Goal: Task Accomplishment & Management: Use online tool/utility

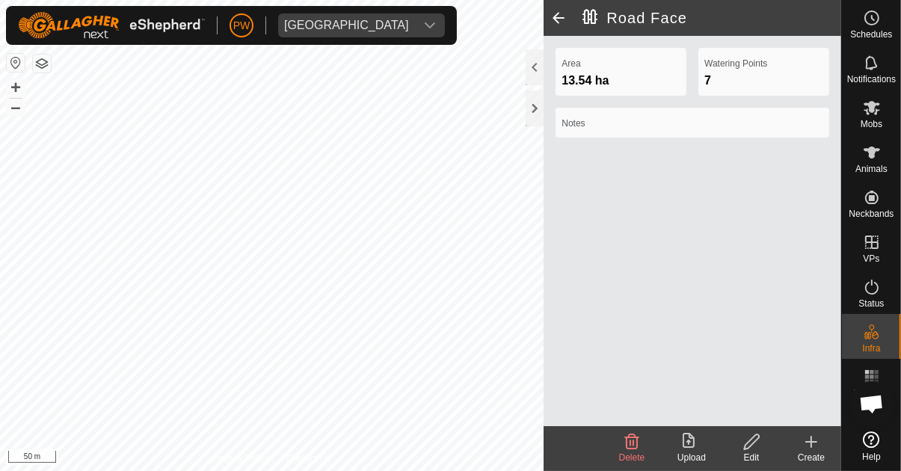
click at [562, 24] on span at bounding box center [559, 18] width 30 height 36
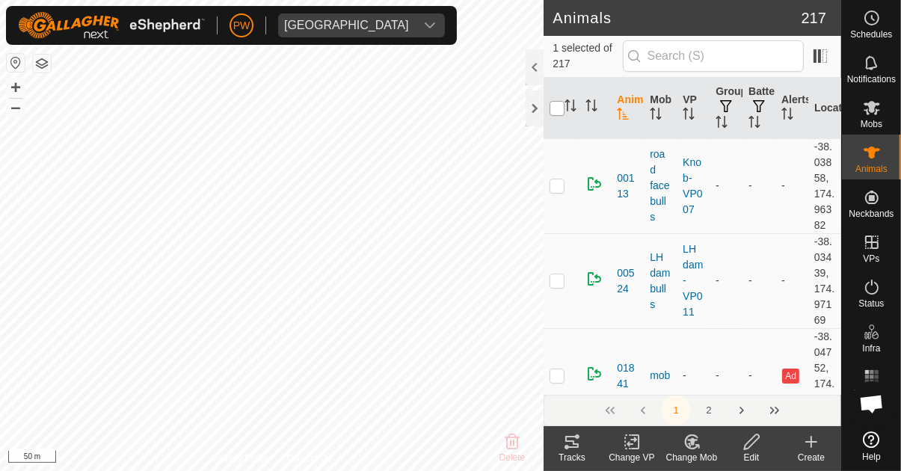
click at [561, 115] on input "checkbox" at bounding box center [557, 108] width 15 height 15
checkbox input "true"
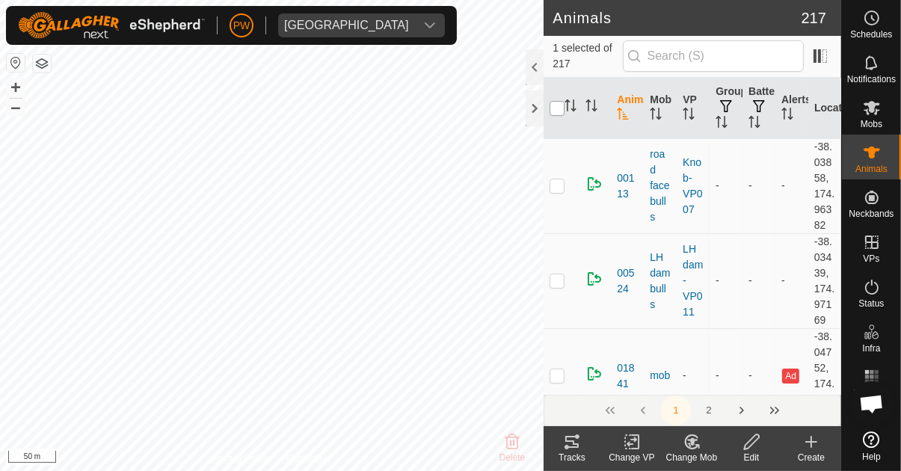
checkbox input "true"
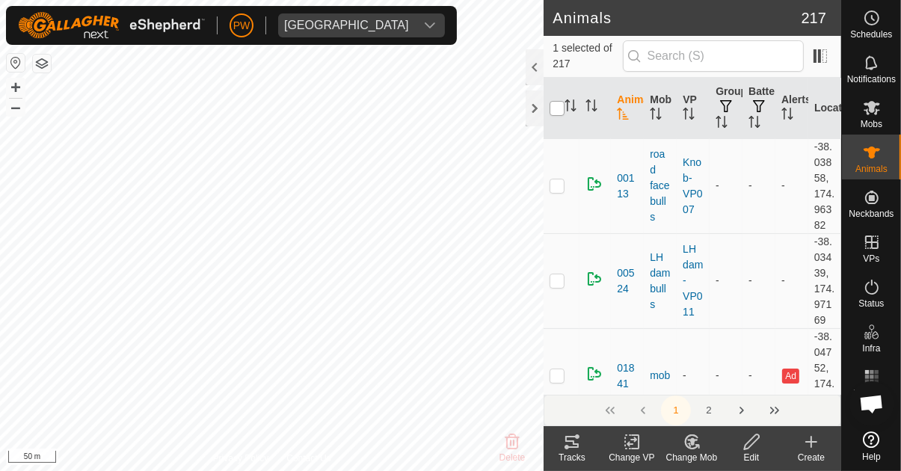
checkbox input "true"
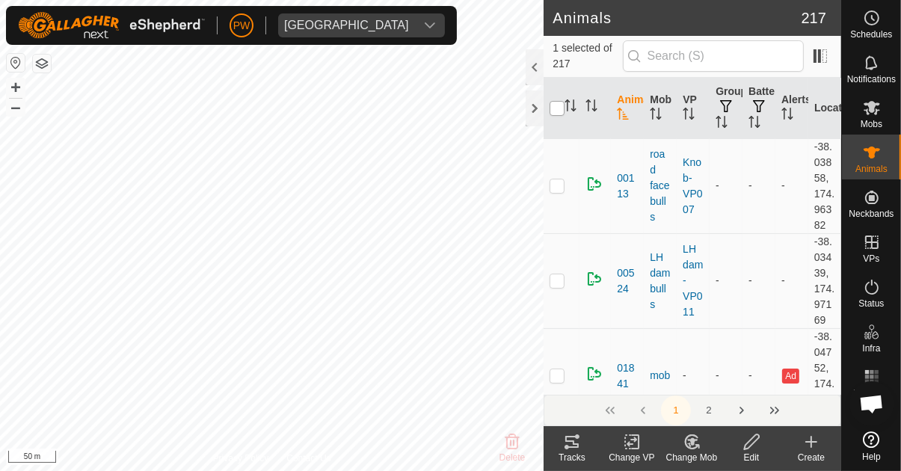
checkbox input "true"
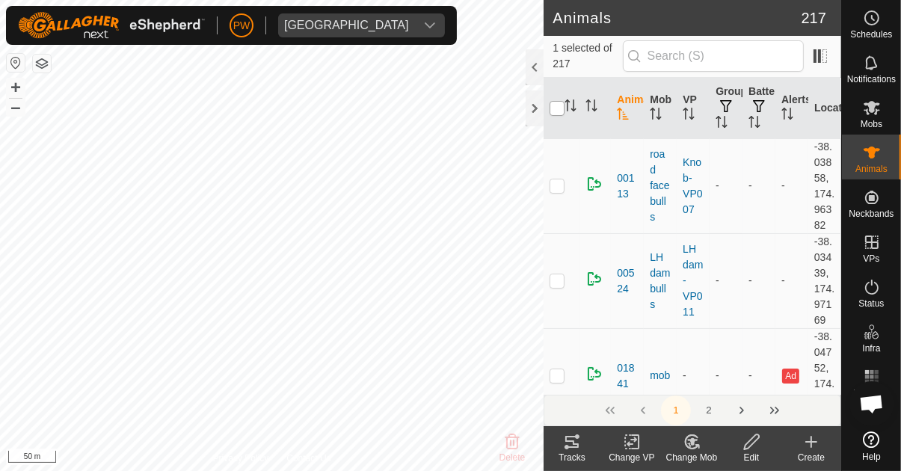
checkbox input "true"
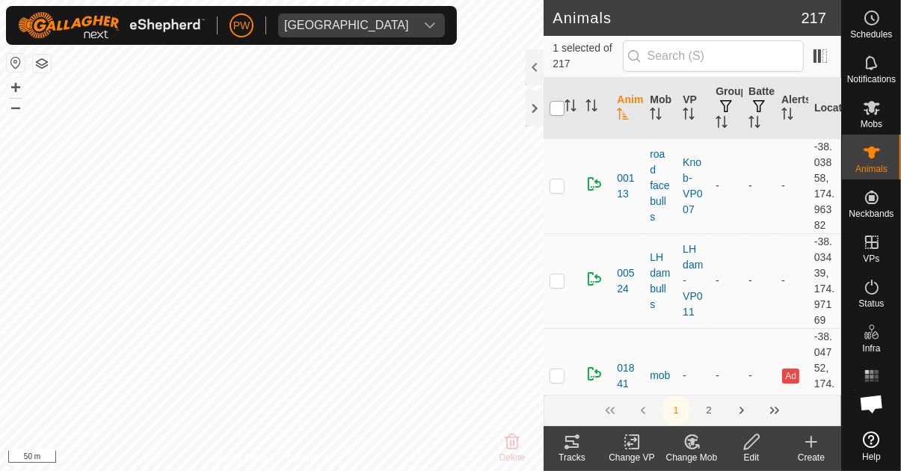
checkbox input "true"
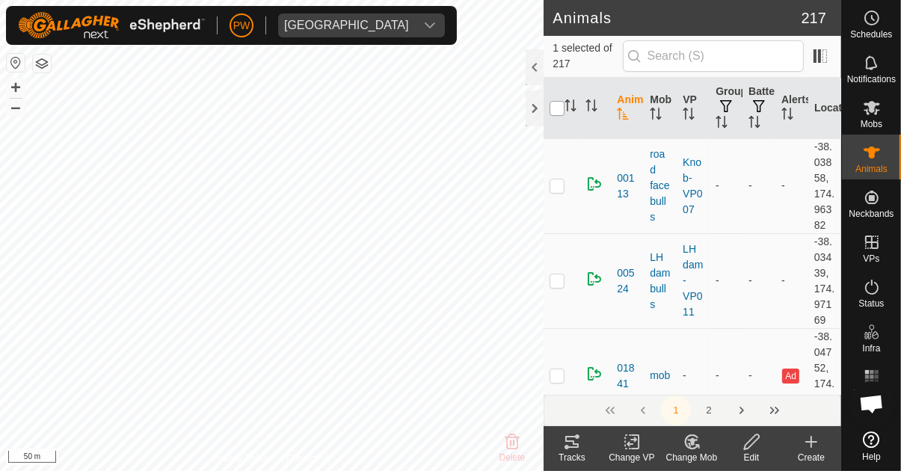
checkbox input "true"
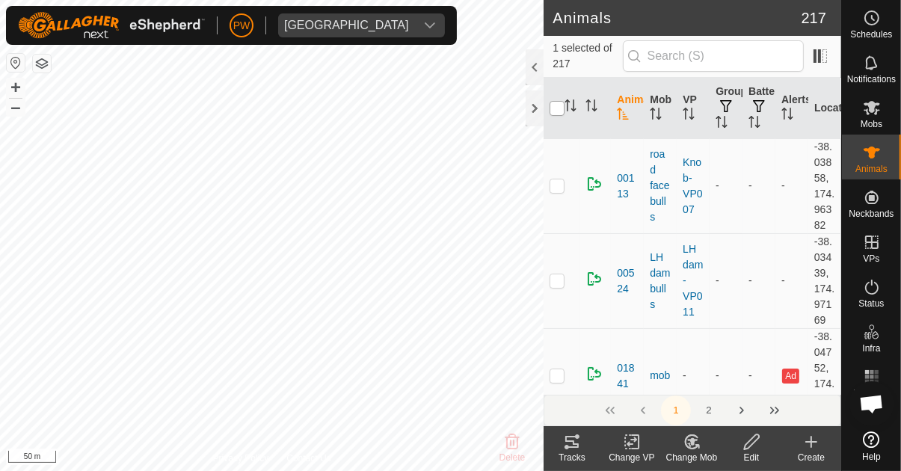
checkbox input "true"
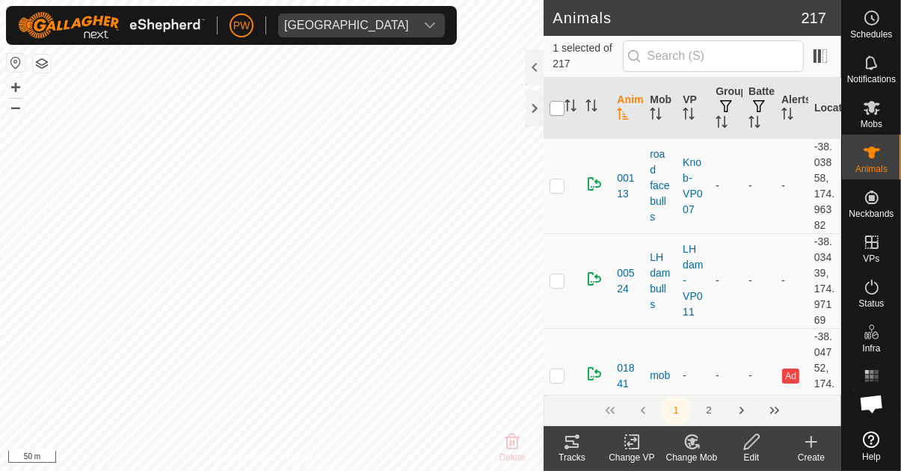
checkbox input "true"
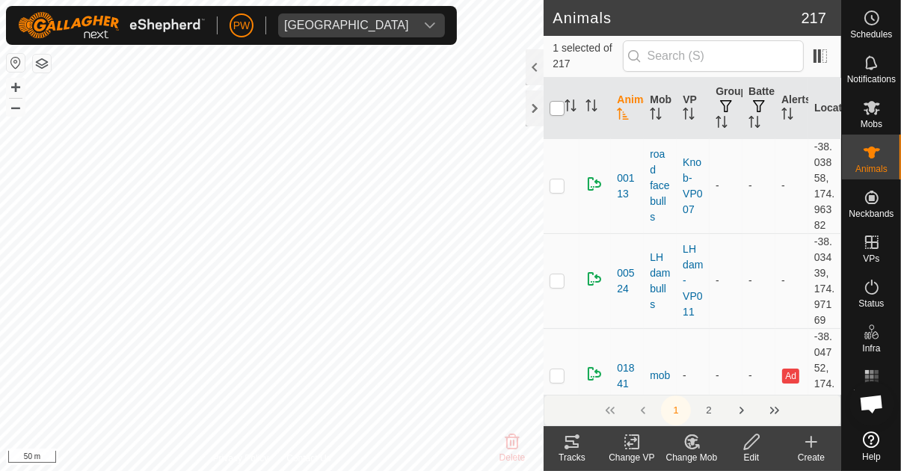
checkbox input "true"
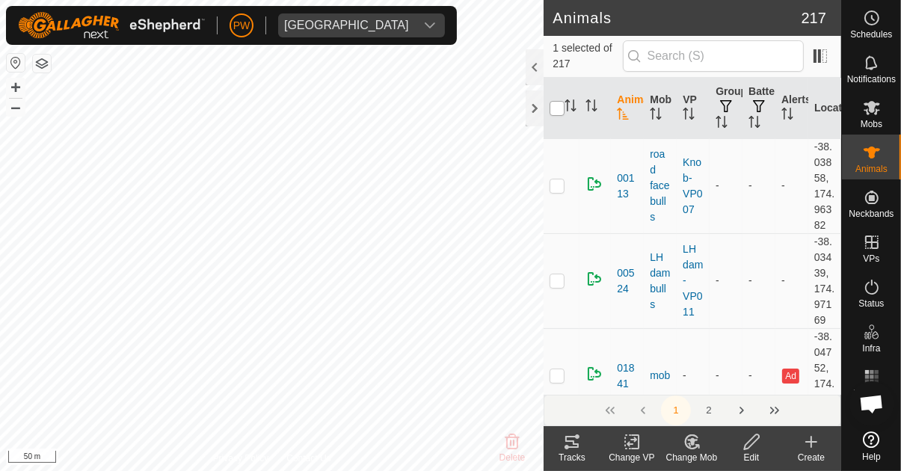
checkbox input "true"
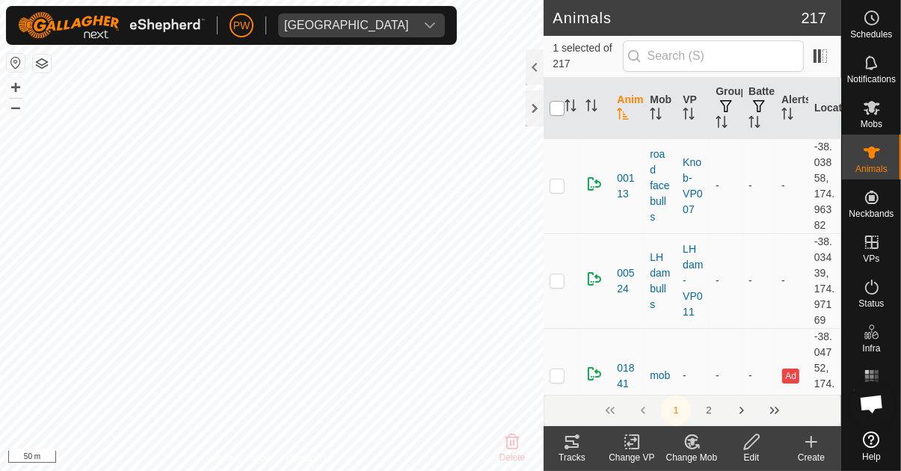
checkbox input "true"
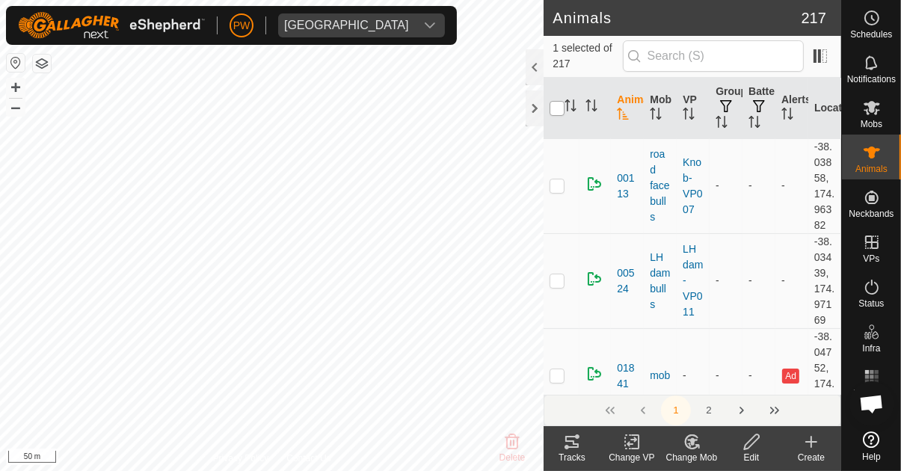
checkbox input "true"
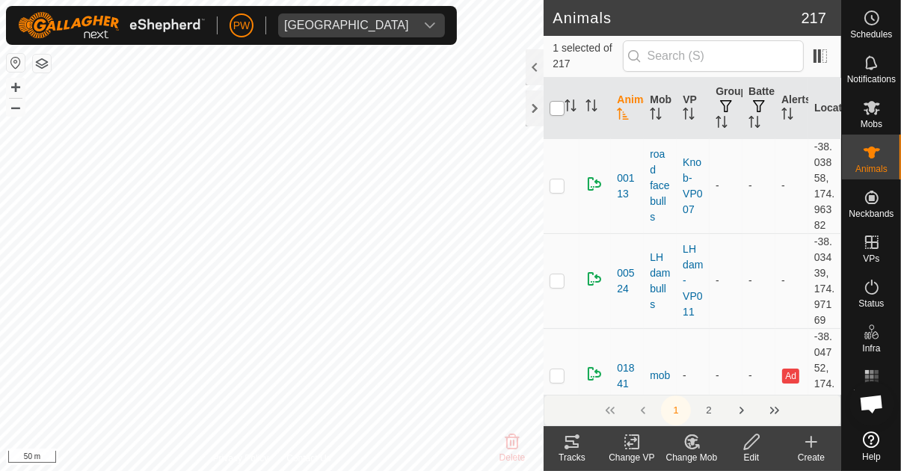
checkbox input "true"
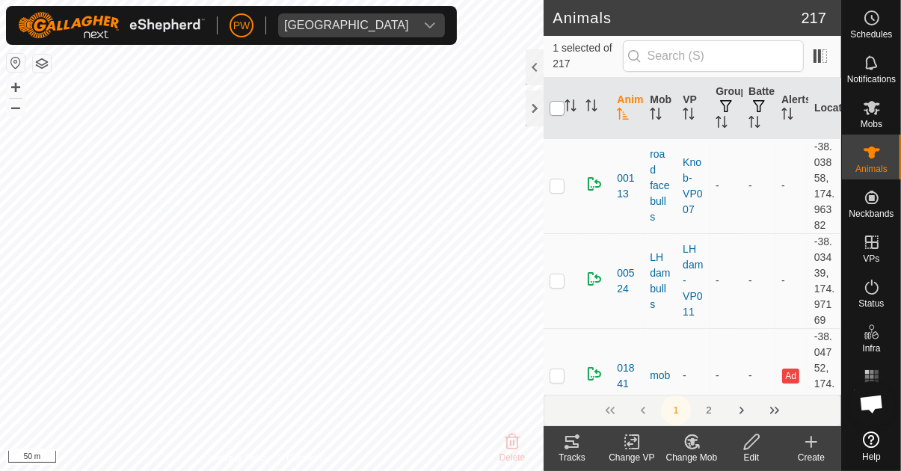
checkbox input "true"
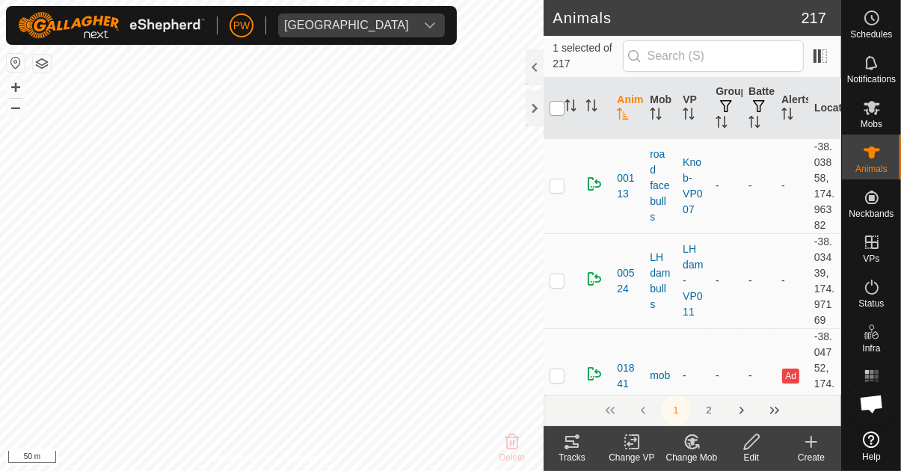
checkbox input "true"
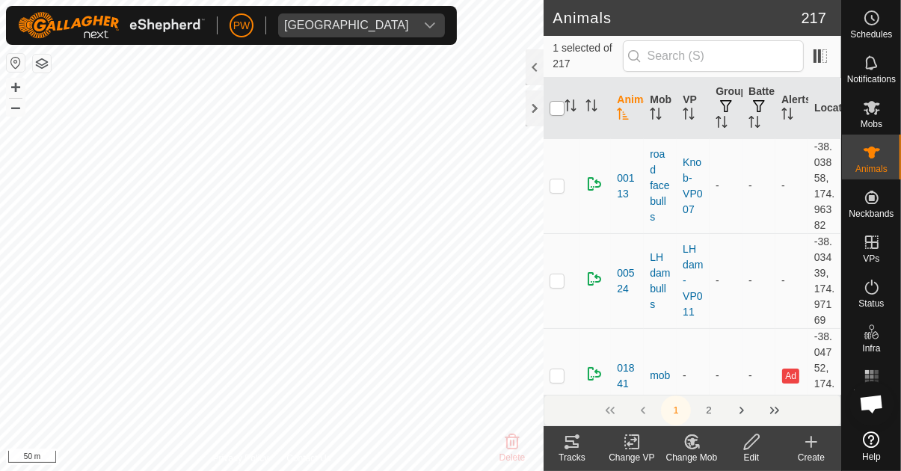
checkbox input "true"
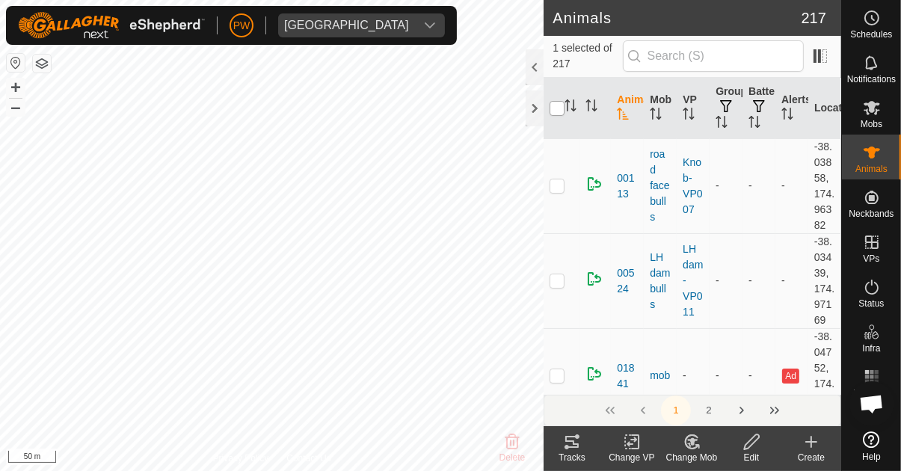
checkbox input "true"
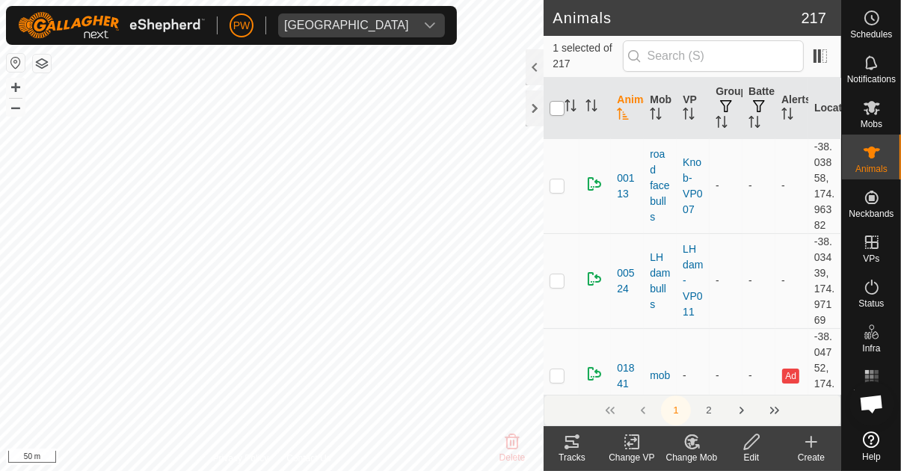
checkbox input "true"
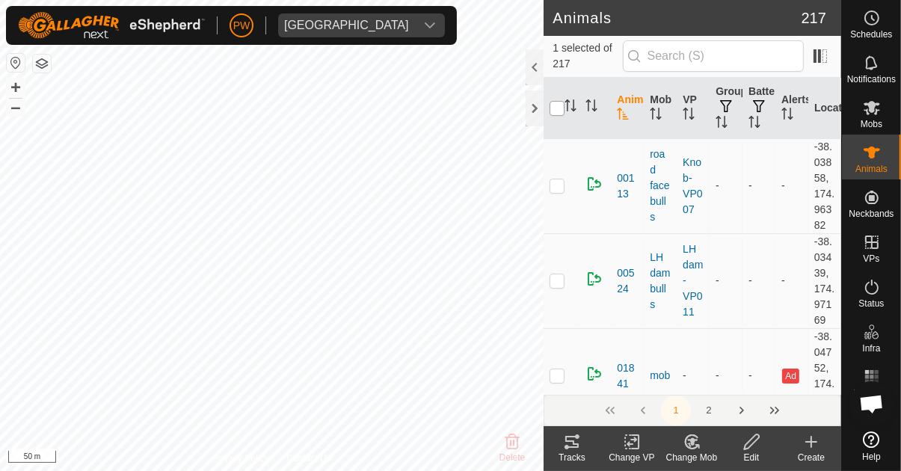
checkbox input "true"
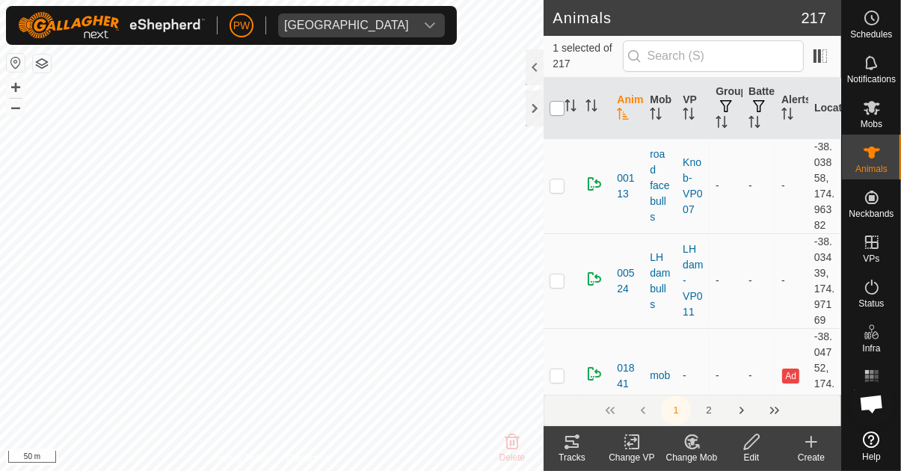
checkbox input "true"
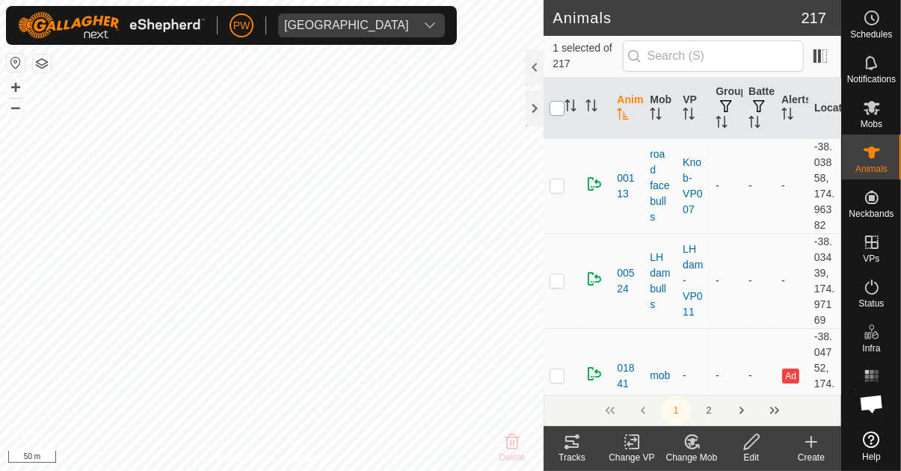
checkbox input "true"
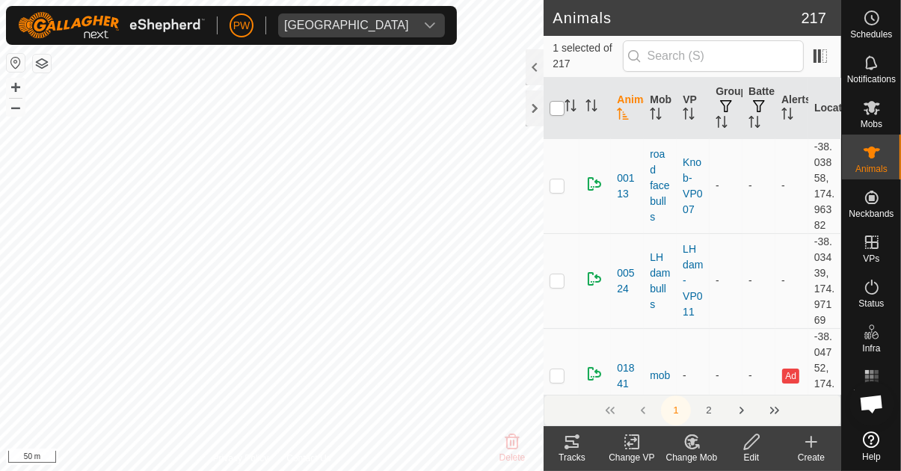
checkbox input "true"
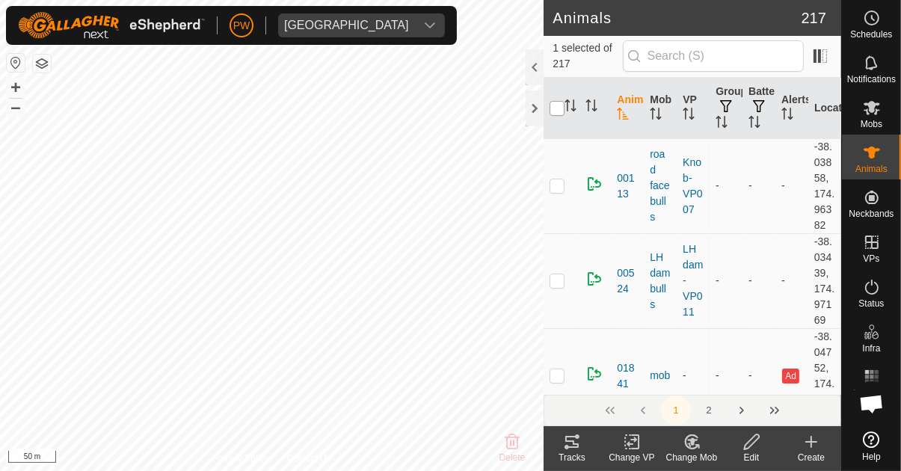
checkbox input "true"
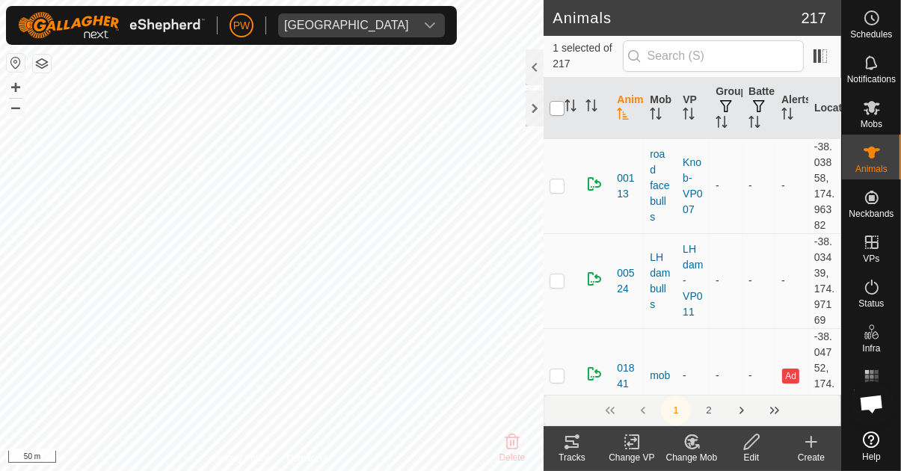
checkbox input "true"
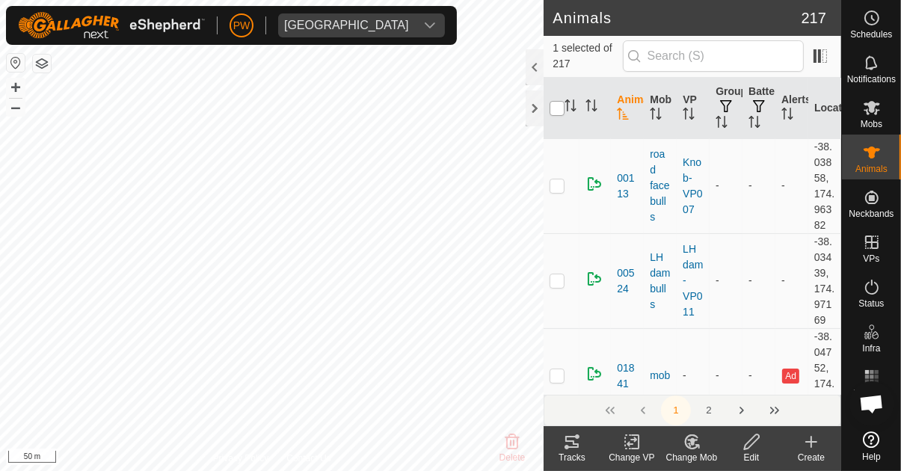
checkbox input "true"
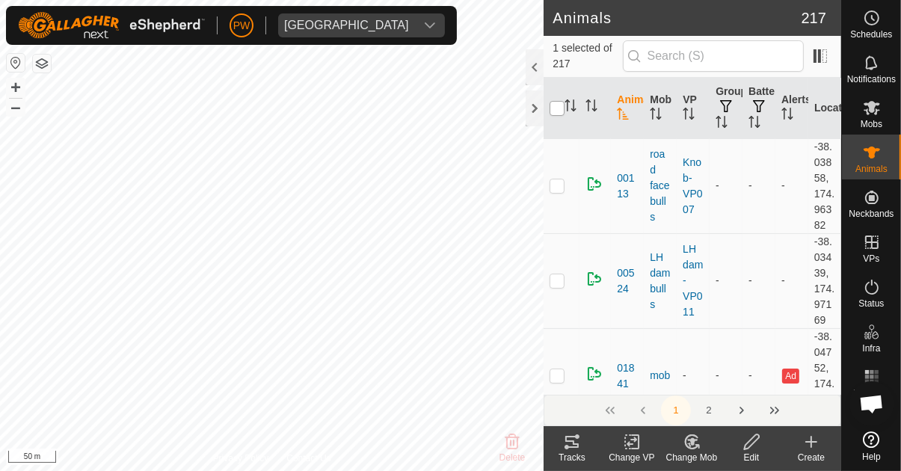
checkbox input "true"
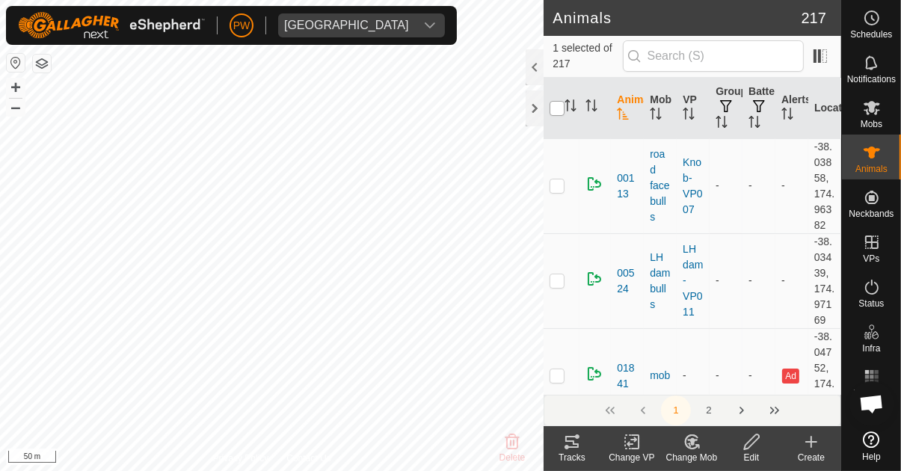
checkbox input "true"
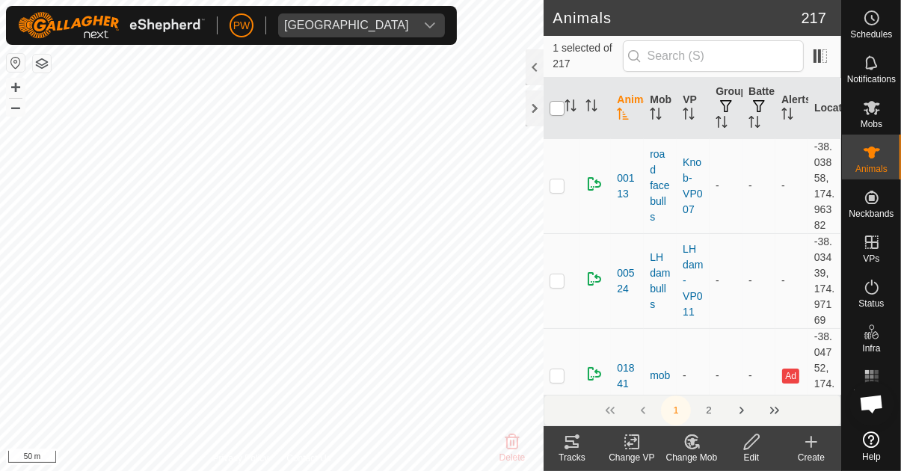
checkbox input "true"
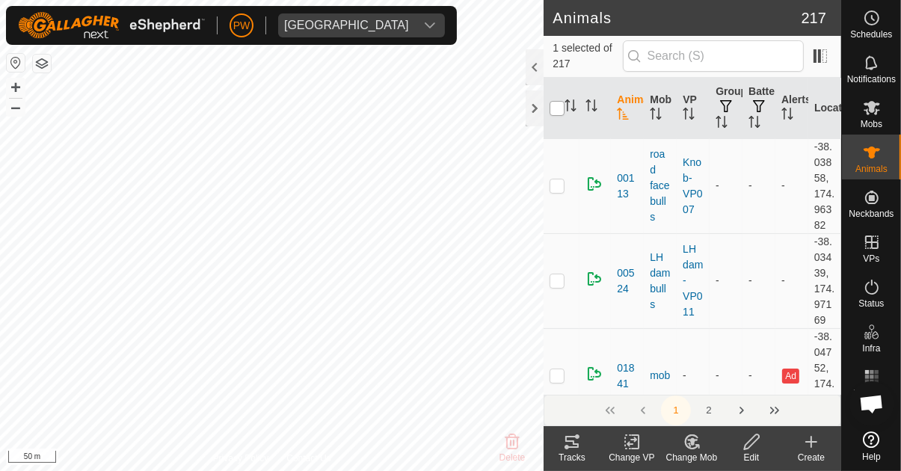
checkbox input "true"
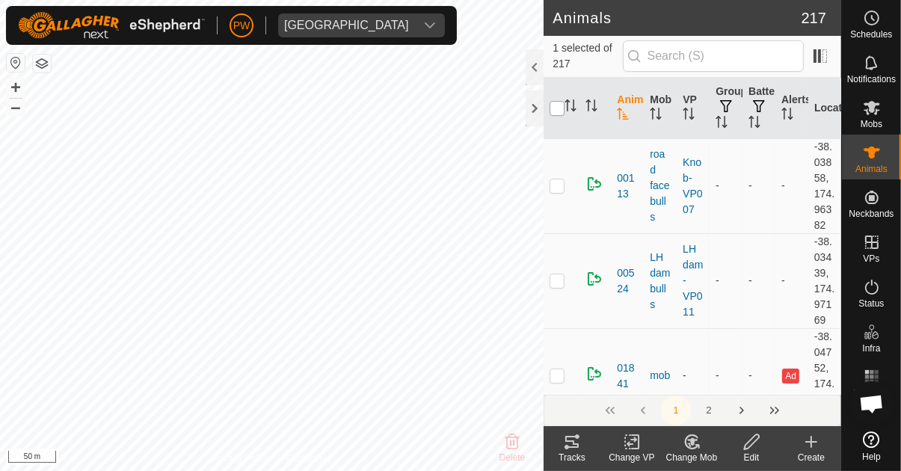
checkbox input "true"
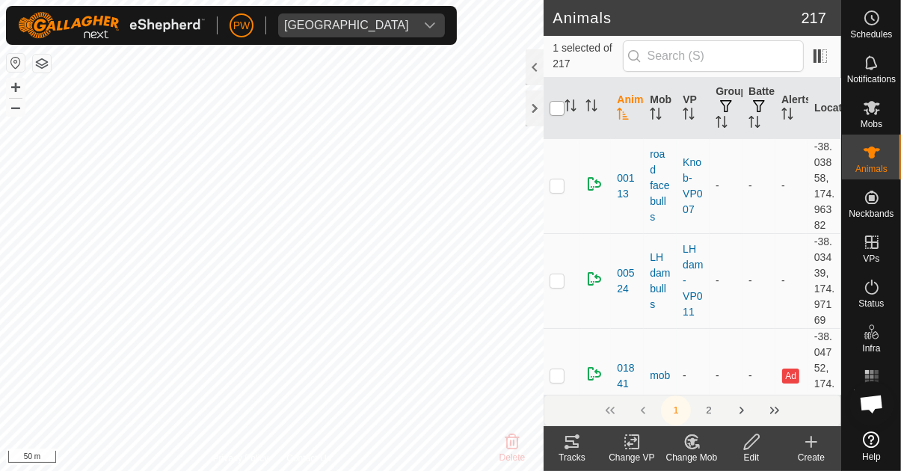
checkbox input "true"
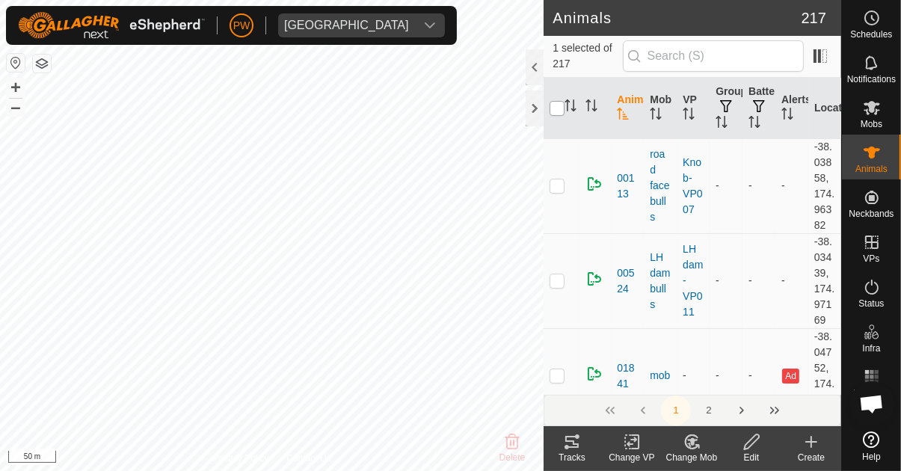
checkbox input "true"
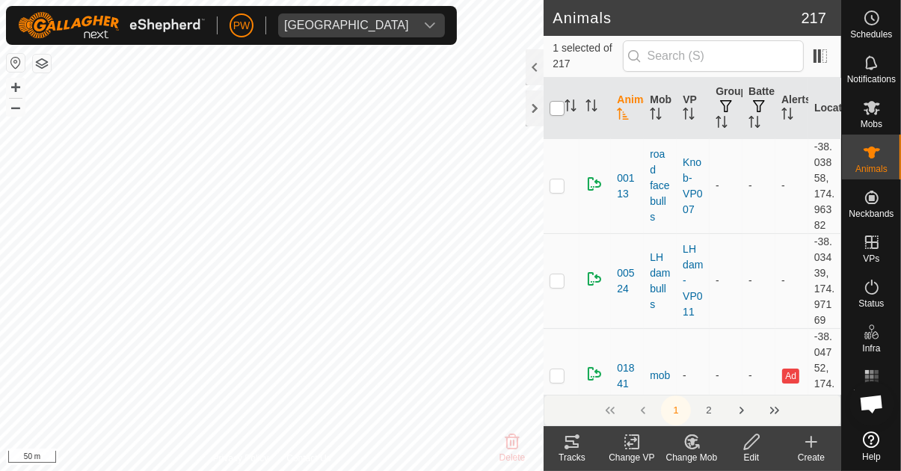
checkbox input "true"
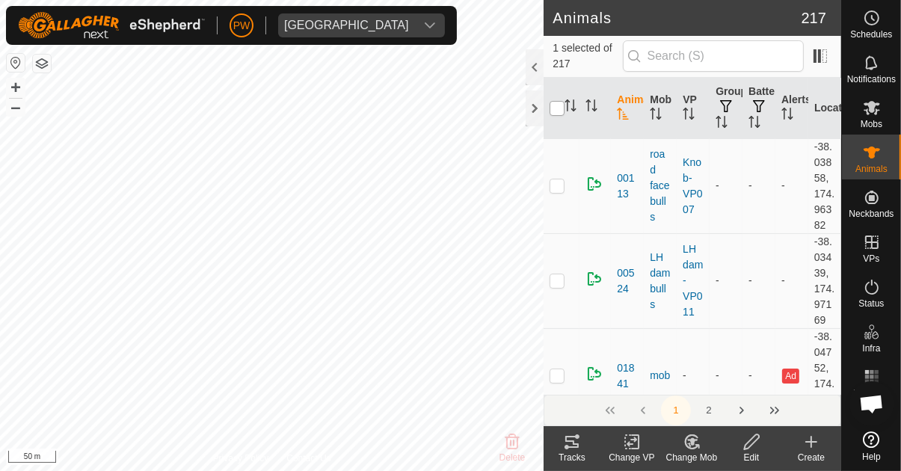
checkbox input "true"
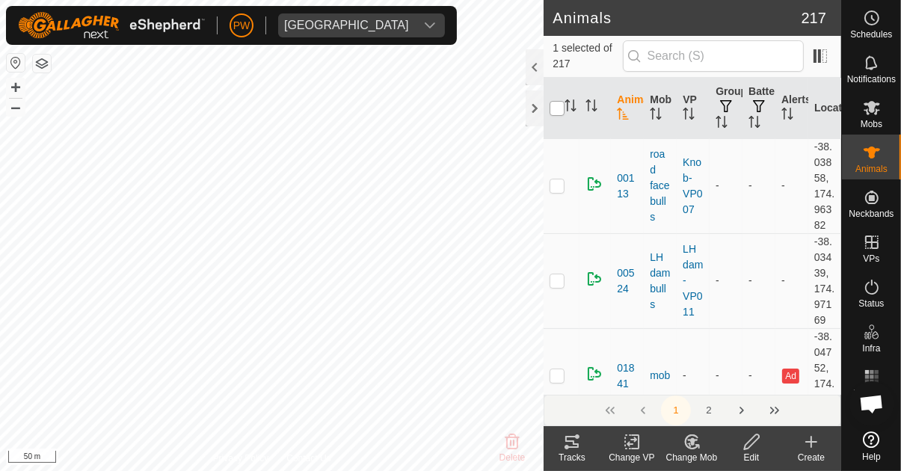
checkbox input "true"
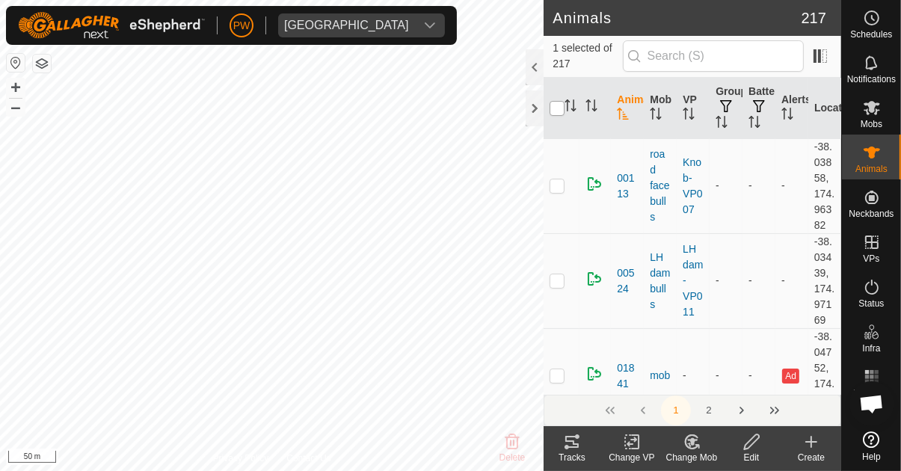
checkbox input "true"
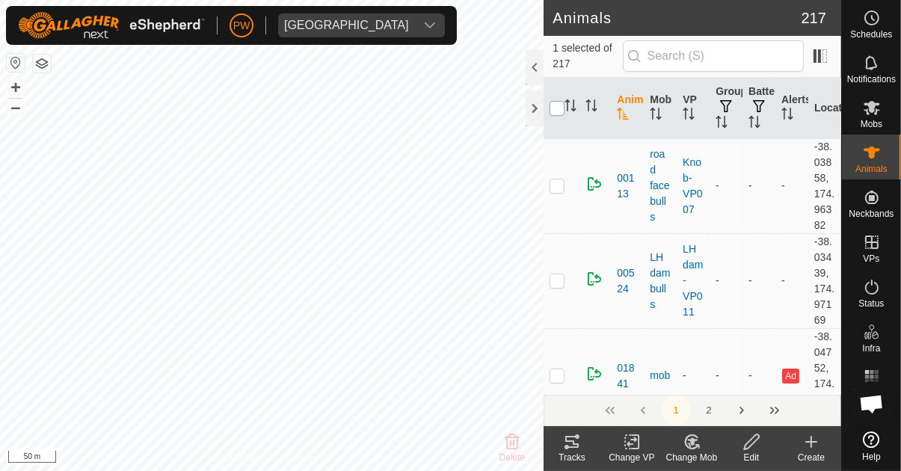
checkbox input "true"
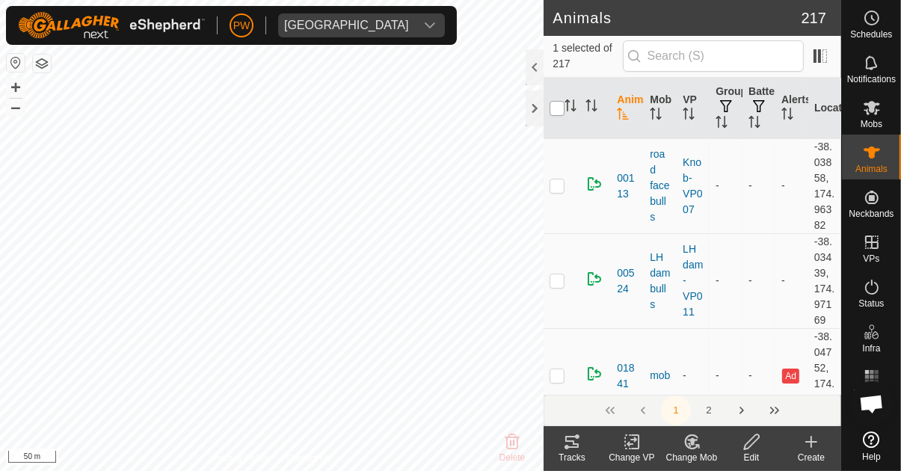
checkbox input "true"
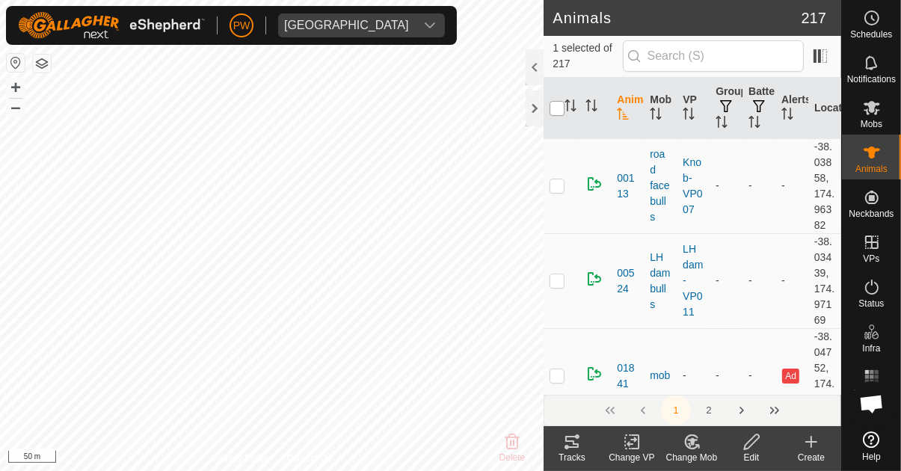
checkbox input "true"
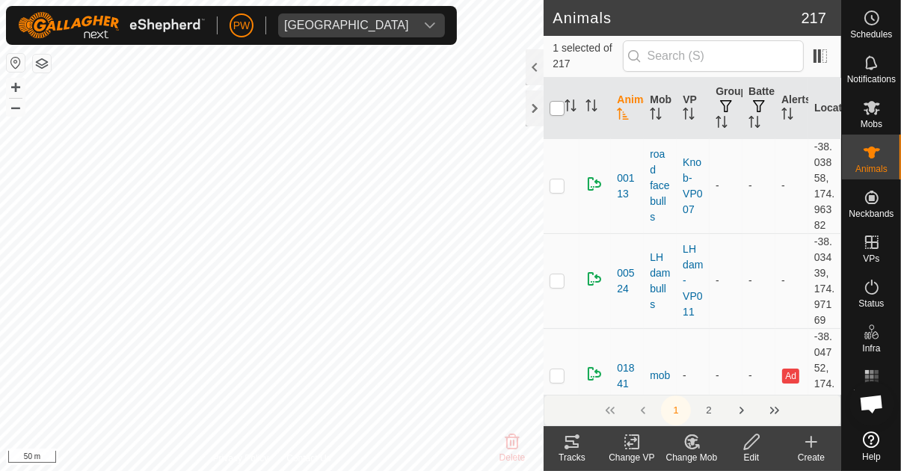
checkbox input "true"
click at [557, 116] on input "checkbox" at bounding box center [557, 108] width 15 height 15
click at [562, 450] on icon at bounding box center [572, 442] width 18 height 18
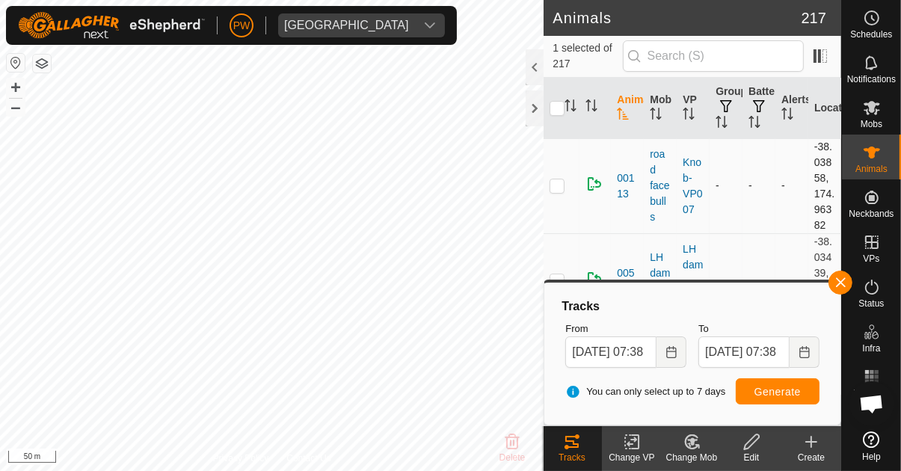
click at [562, 203] on td "-" at bounding box center [759, 185] width 33 height 95
click at [562, 280] on span "button" at bounding box center [841, 283] width 12 height 12
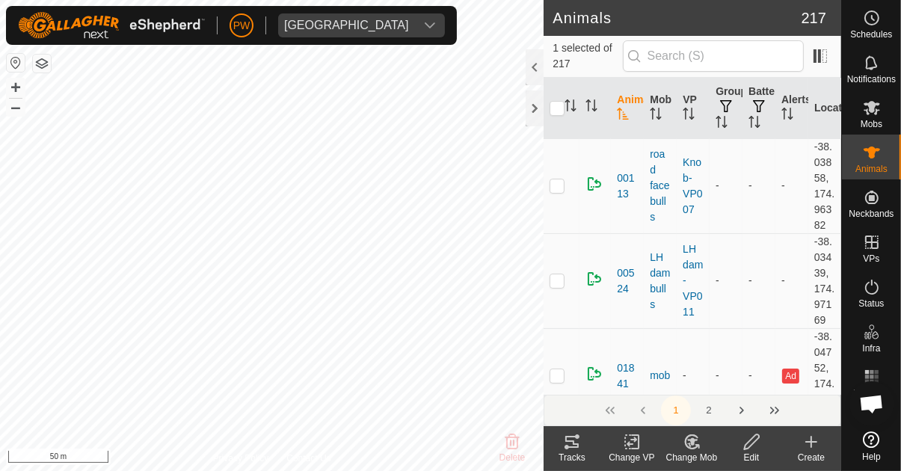
click at [562, 449] on icon at bounding box center [572, 442] width 18 height 18
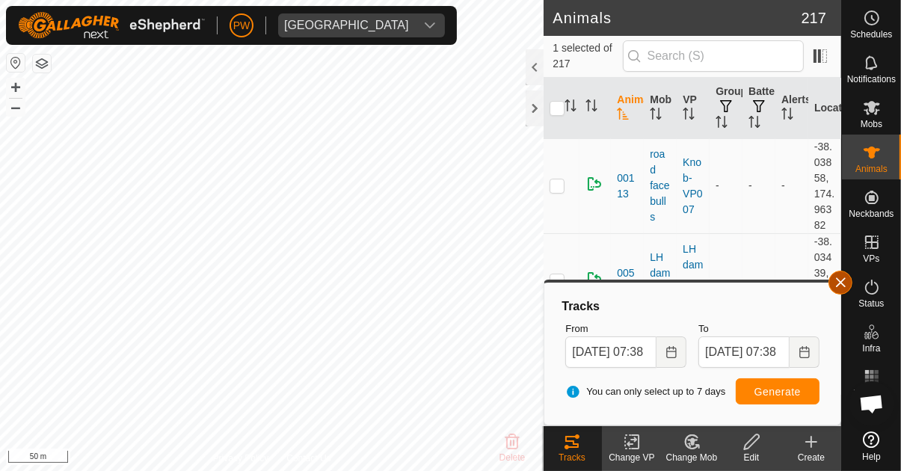
click at [562, 286] on span "button" at bounding box center [841, 283] width 12 height 12
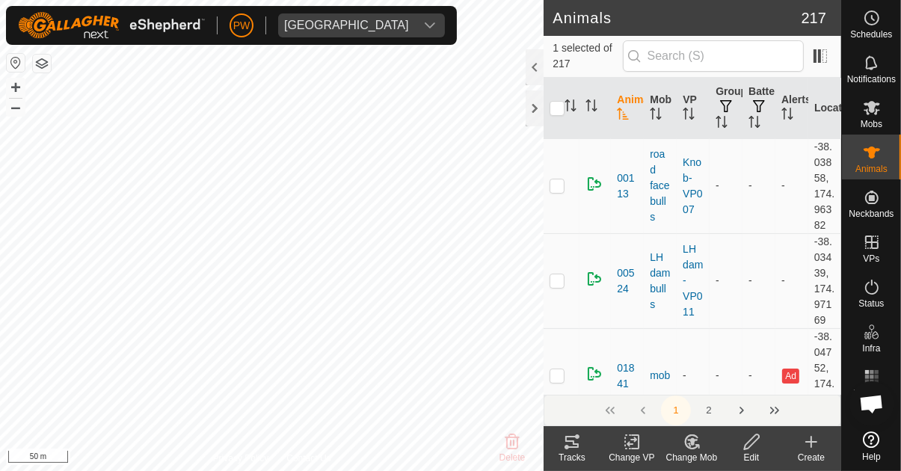
click at [562, 444] on icon at bounding box center [571, 442] width 13 height 12
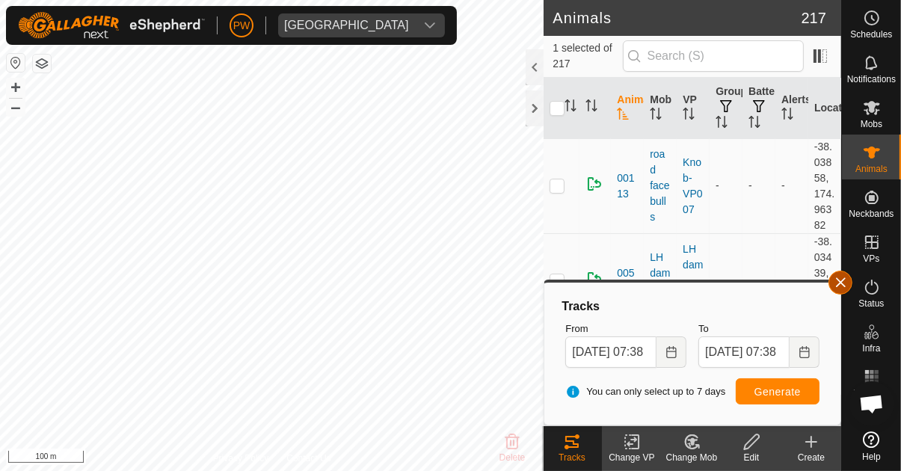
click at [562, 281] on button "button" at bounding box center [841, 283] width 24 height 24
